Goal: Transaction & Acquisition: Purchase product/service

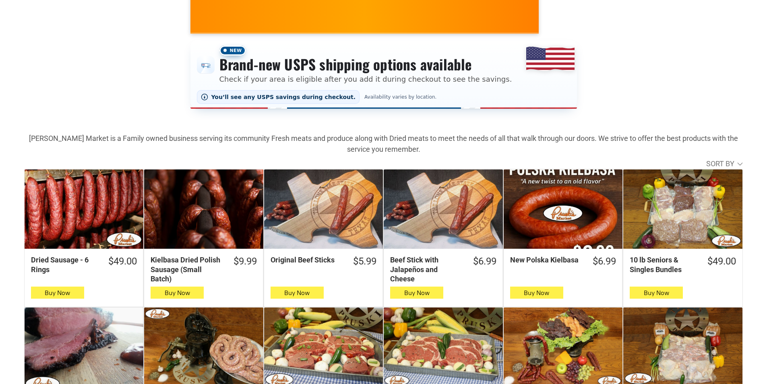
scroll to position [121, 0]
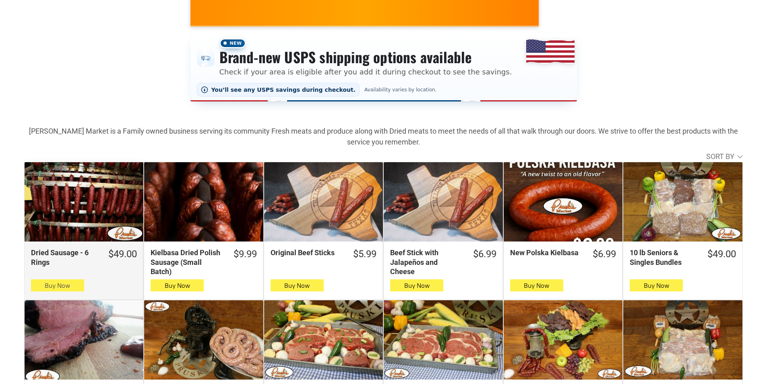
click at [60, 289] on icon "button" at bounding box center [57, 286] width 8 height 10
click at [47, 284] on span "Buy Now" at bounding box center [57, 286] width 25 height 8
click at [49, 288] on span "Buy Now" at bounding box center [57, 286] width 25 height 8
